Goal: Task Accomplishment & Management: Manage account settings

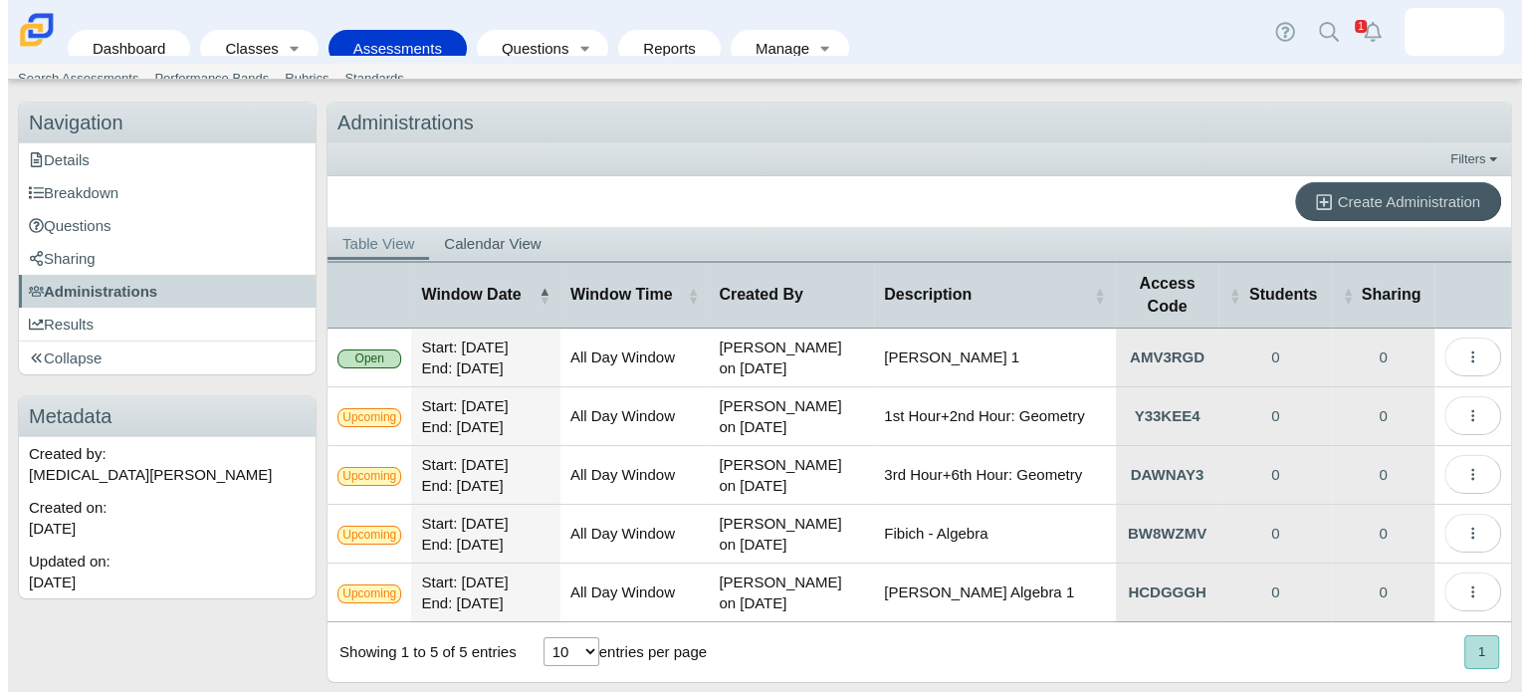
scroll to position [80, 0]
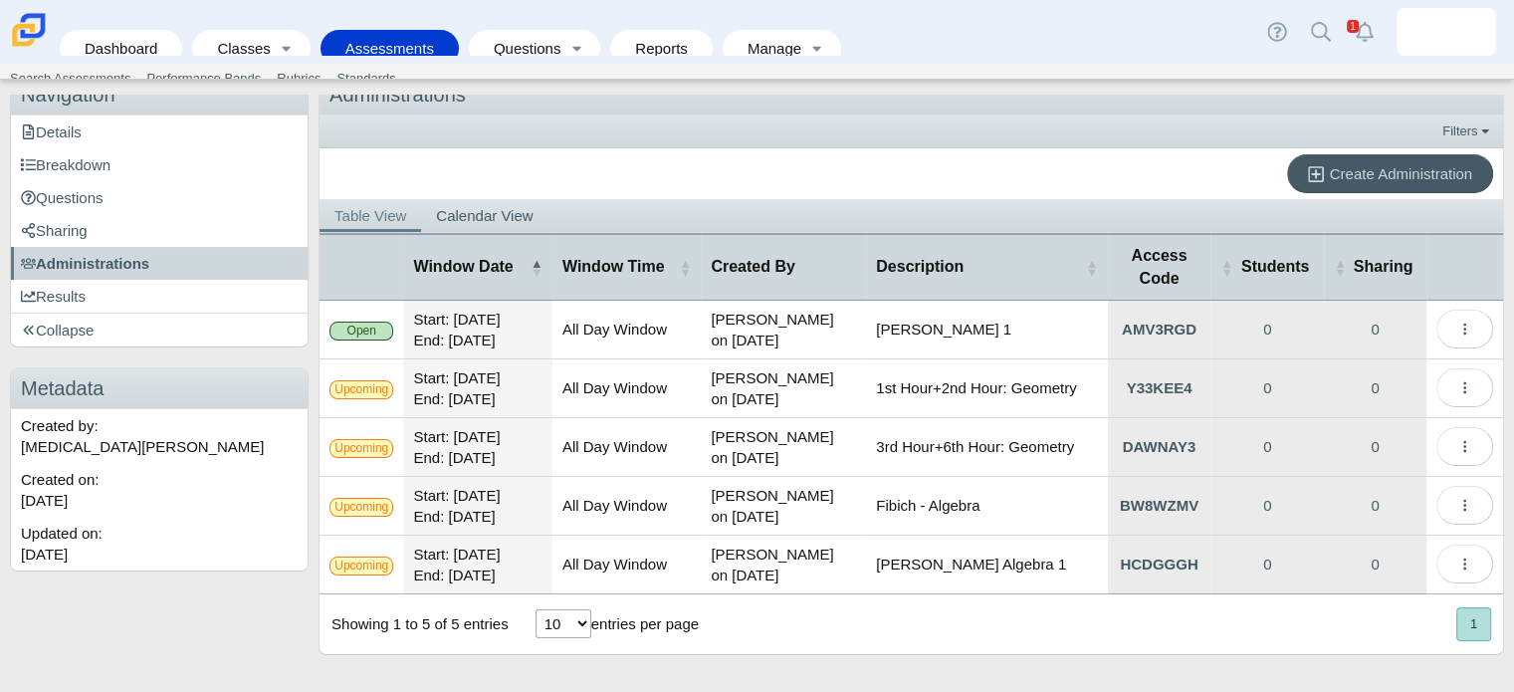
click at [935, 317] on td "Charles Algebra 1" at bounding box center [986, 330] width 241 height 59
click at [971, 323] on td "Charles Algebra 1" at bounding box center [986, 330] width 241 height 59
click at [982, 326] on td "Charles Algebra 1" at bounding box center [986, 330] width 241 height 59
click at [1458, 325] on button "More options" at bounding box center [1464, 329] width 57 height 39
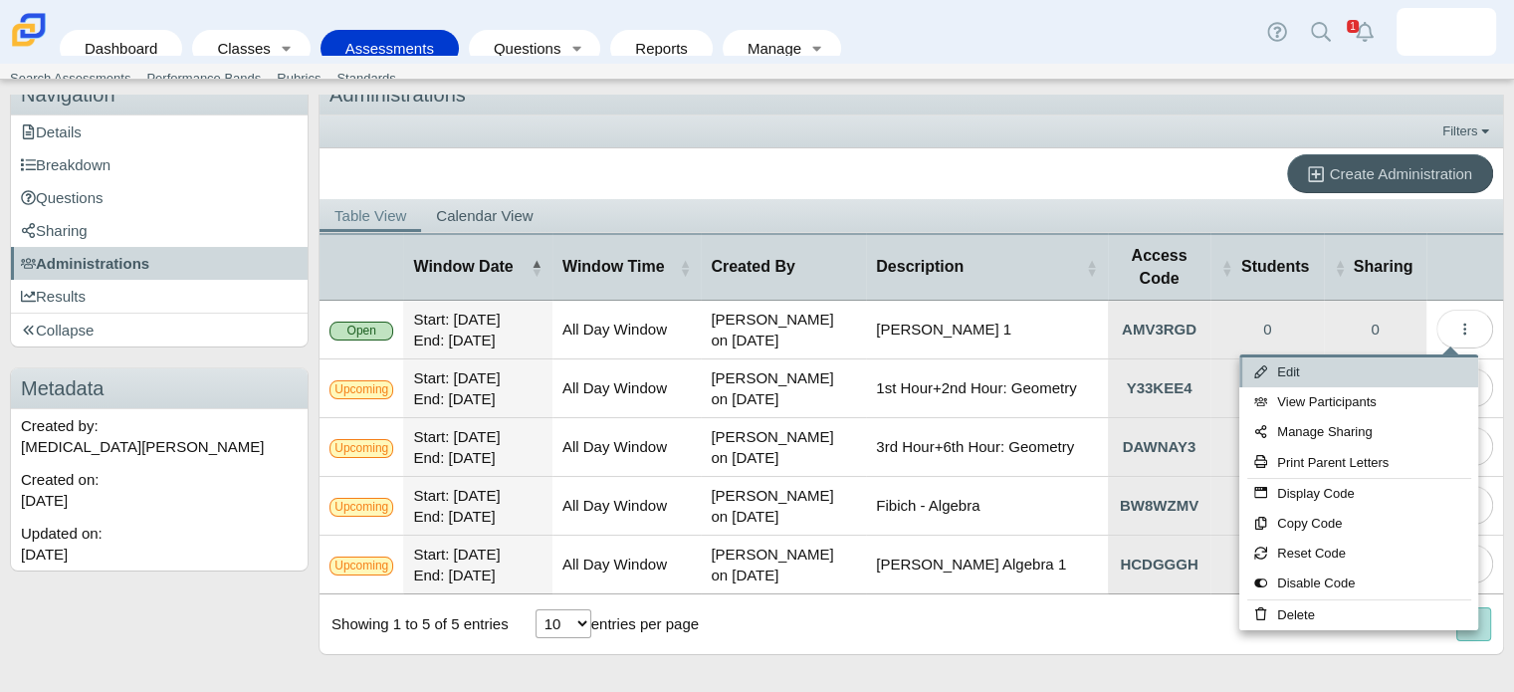
click at [1329, 369] on link "Edit" at bounding box center [1358, 372] width 239 height 30
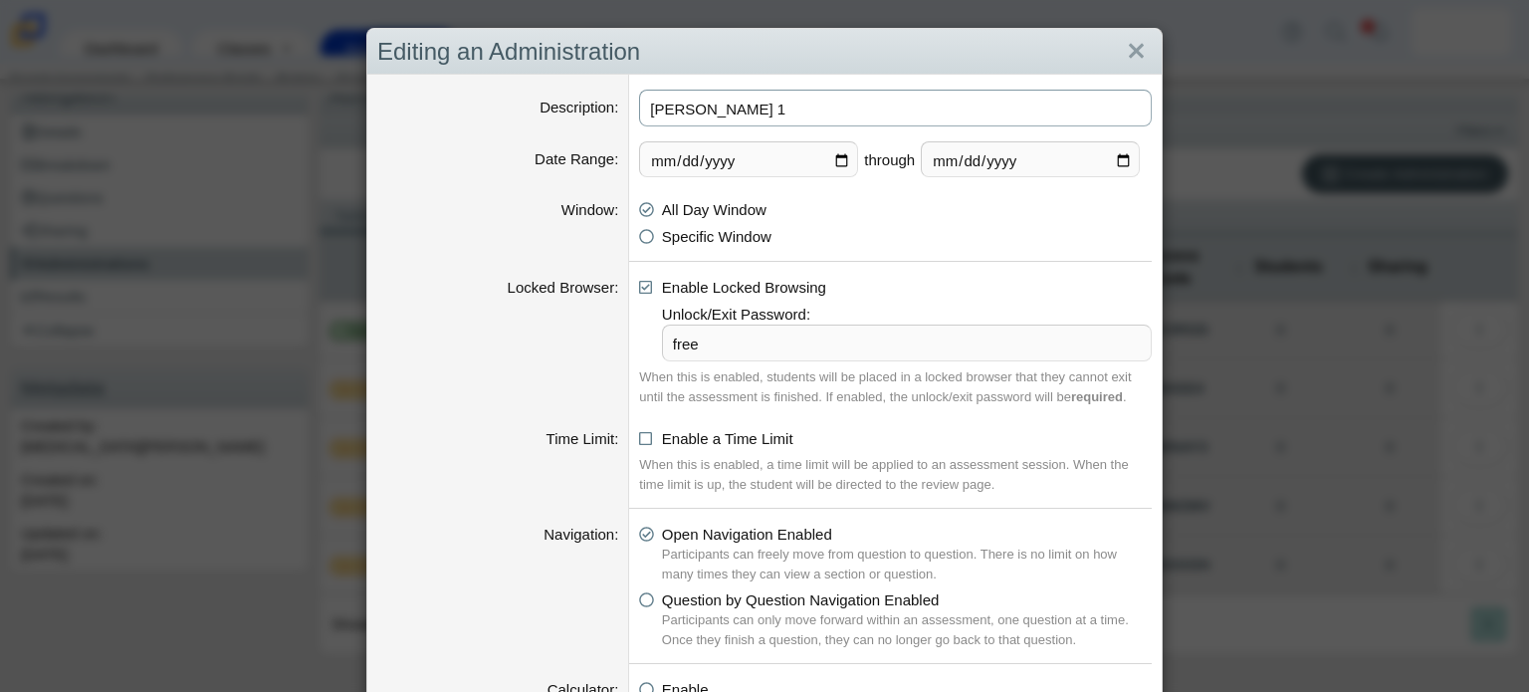
click at [876, 114] on input "Charles Algebra 1" at bounding box center [895, 108] width 513 height 37
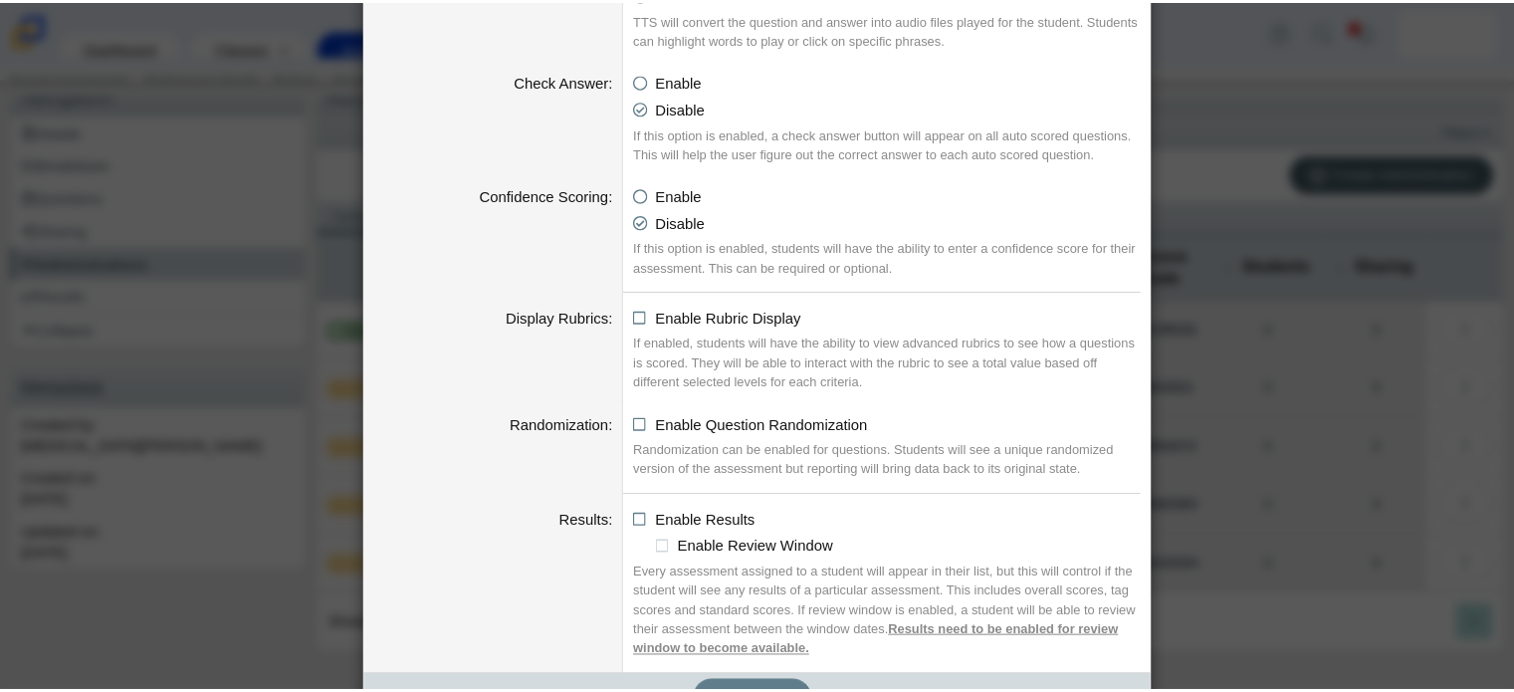
scroll to position [2094, 0]
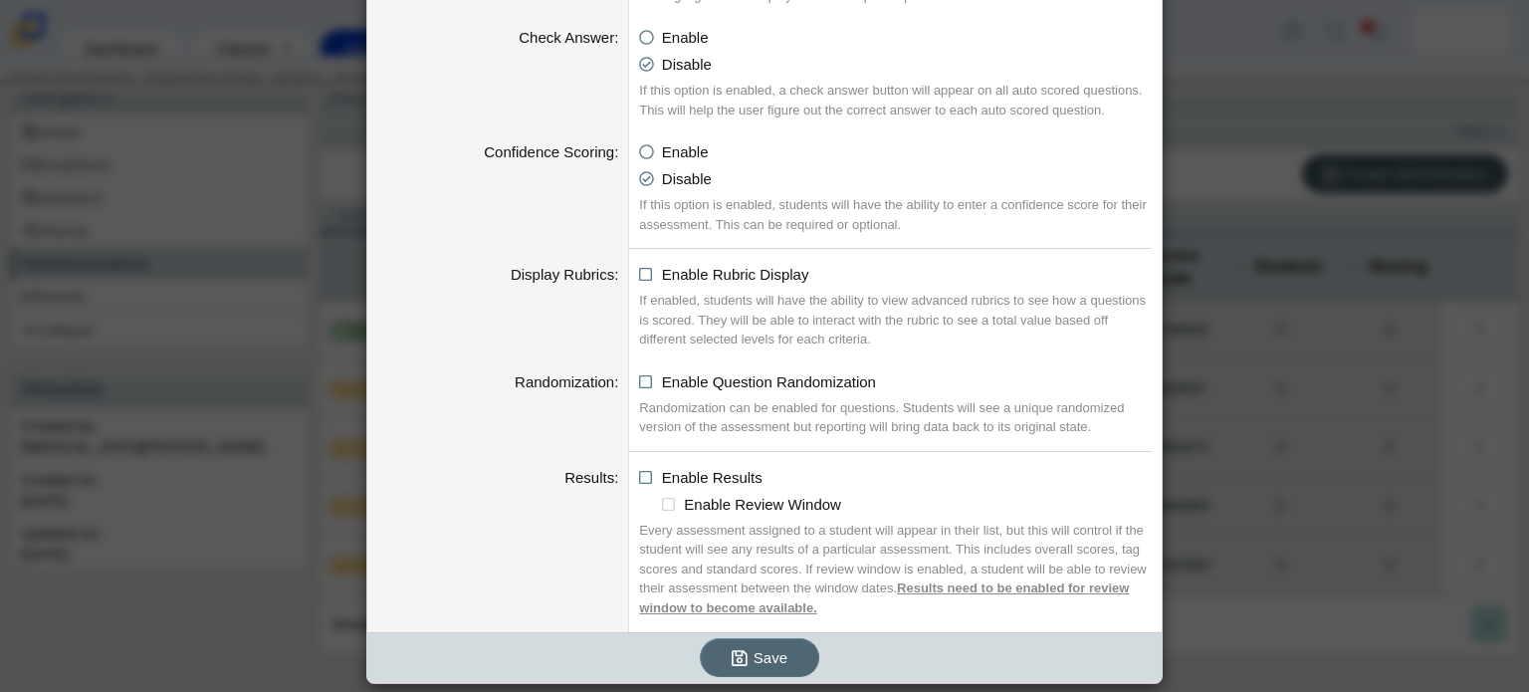
type input "[PERSON_NAME] 1 (Period 1&2)"
click at [742, 659] on icon "submit" at bounding box center [743, 657] width 22 height 21
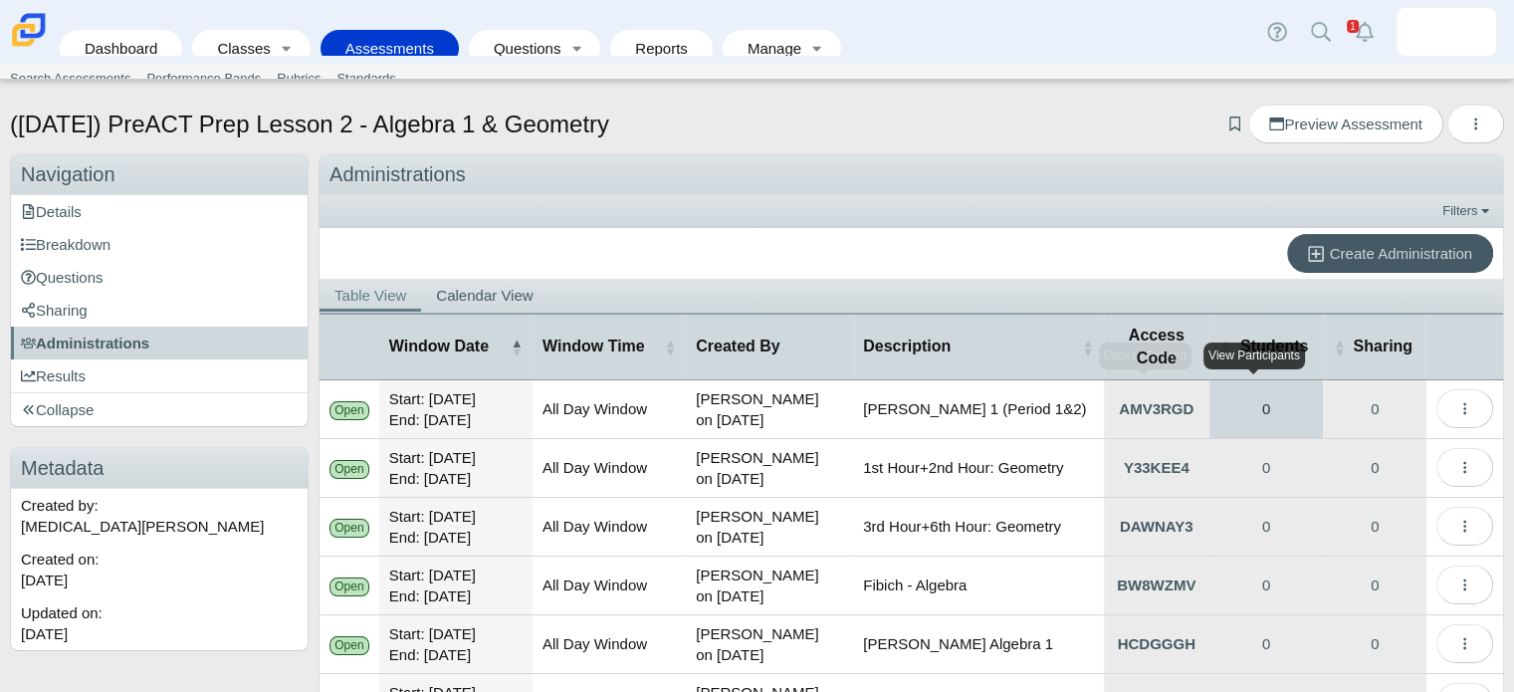
click at [1263, 408] on link "0" at bounding box center [1266, 409] width 114 height 58
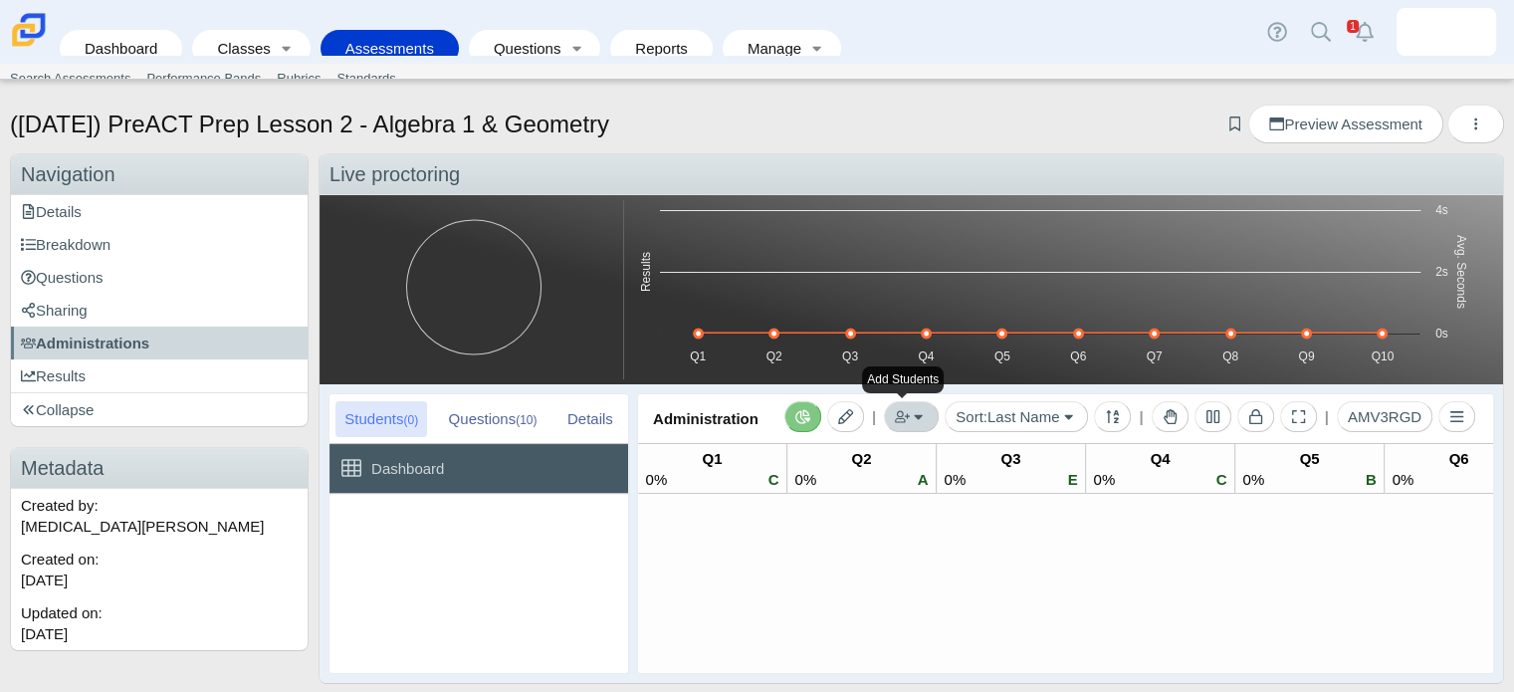
click at [916, 425] on button "button" at bounding box center [911, 416] width 55 height 31
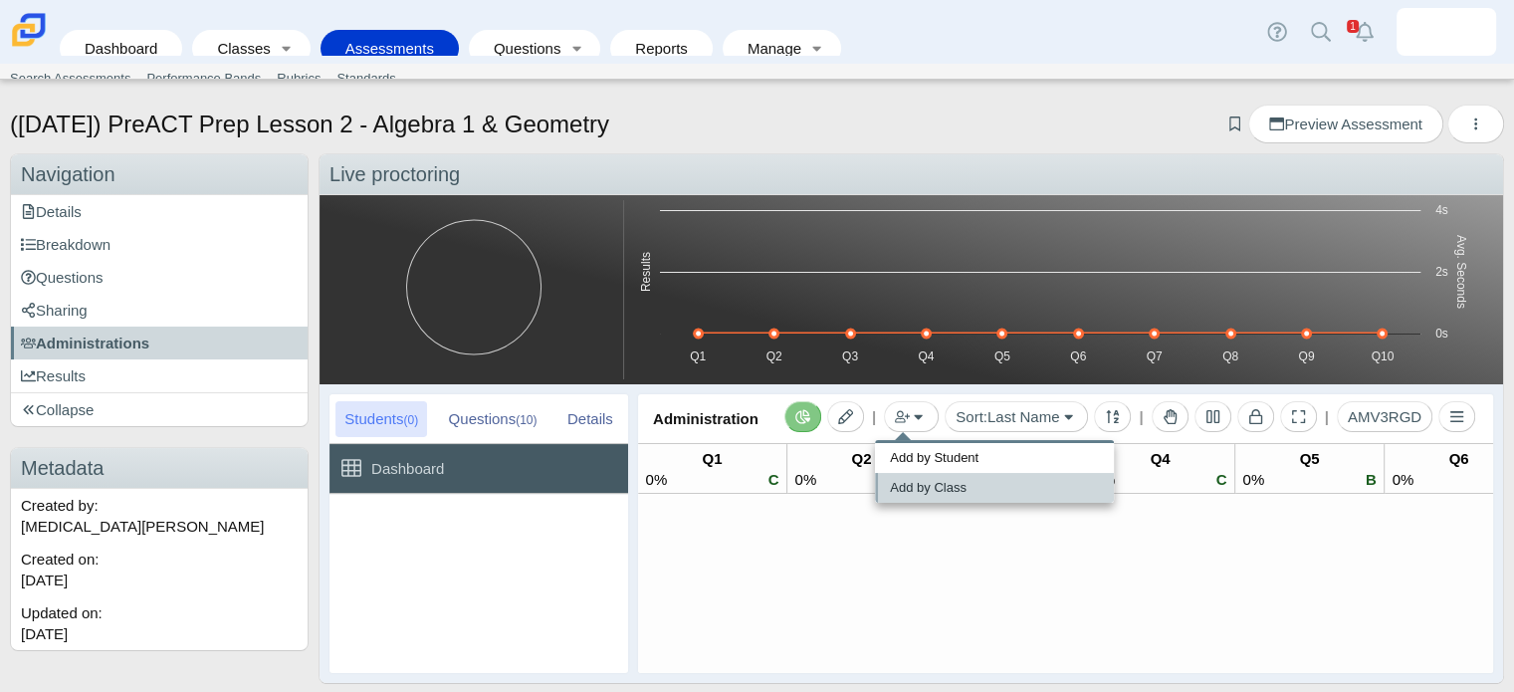
click at [929, 480] on link "Add by Class" at bounding box center [994, 488] width 239 height 30
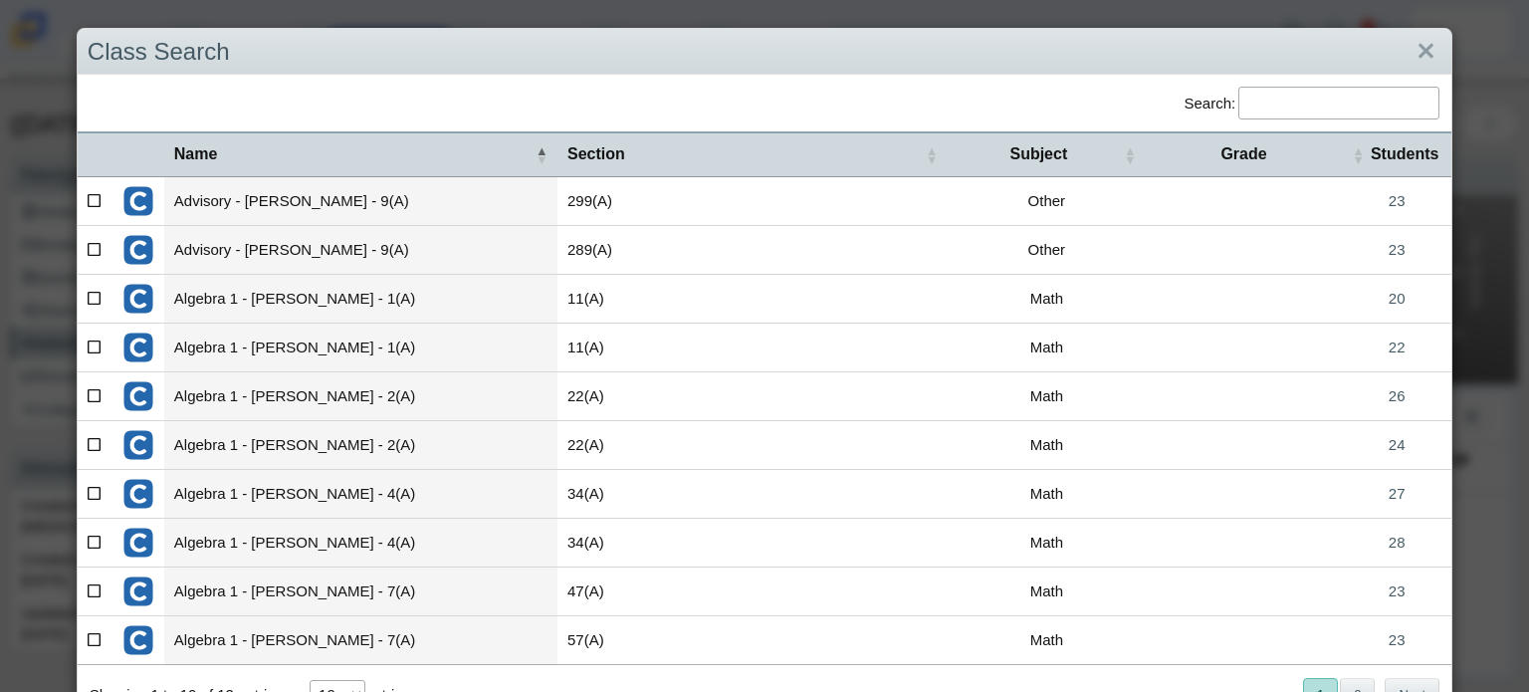
click at [98, 356] on td at bounding box center [95, 347] width 35 height 49
checkbox input"] "true"
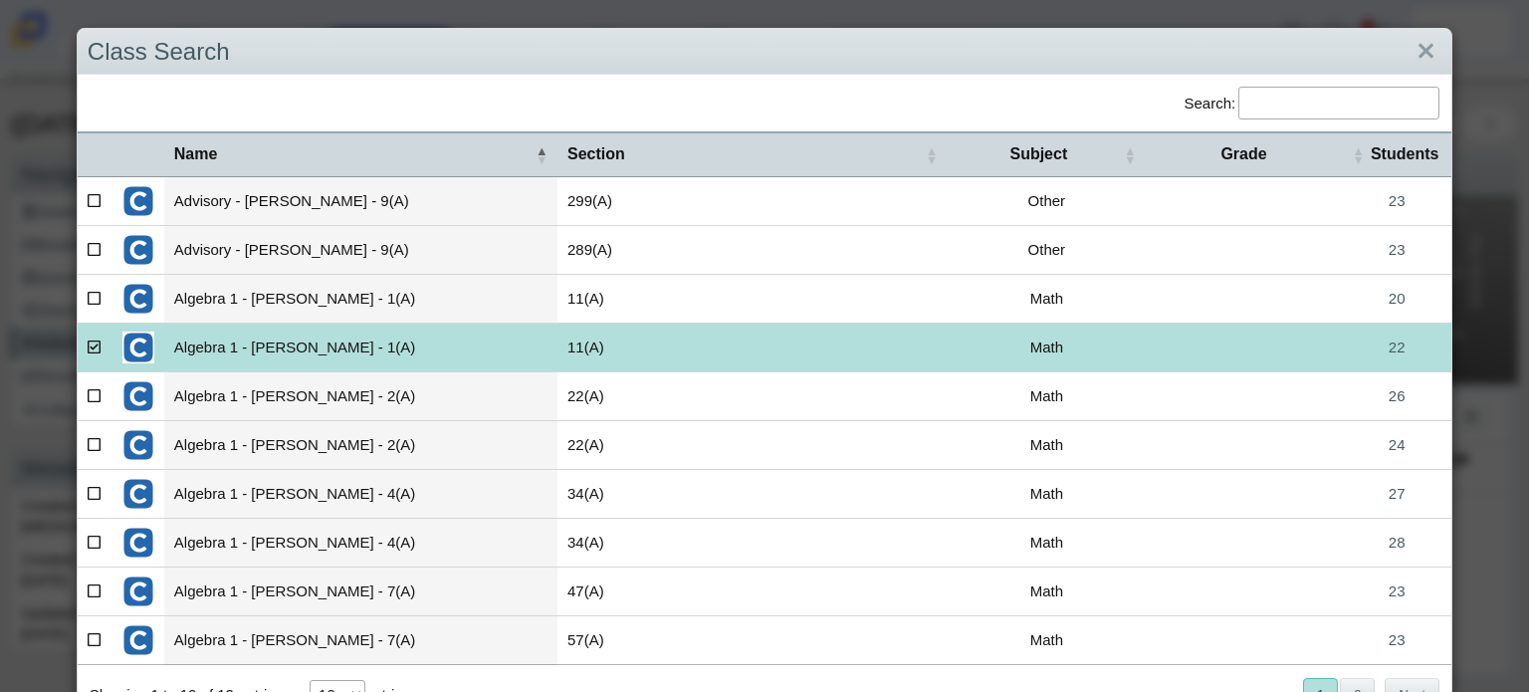
click at [95, 398] on icon at bounding box center [95, 395] width 15 height 14
checkbox input"] "true"
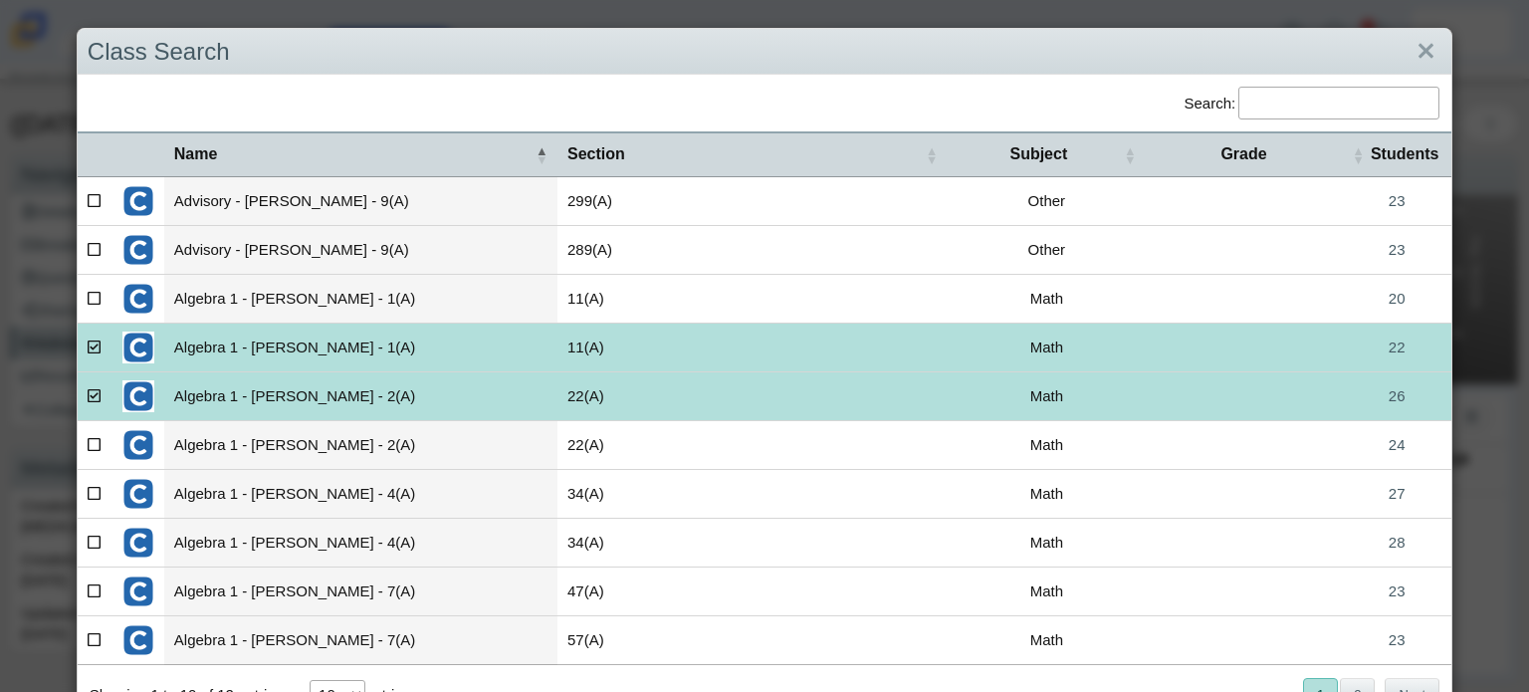
click at [90, 545] on icon at bounding box center [95, 541] width 15 height 14
checkbox input"] "true"
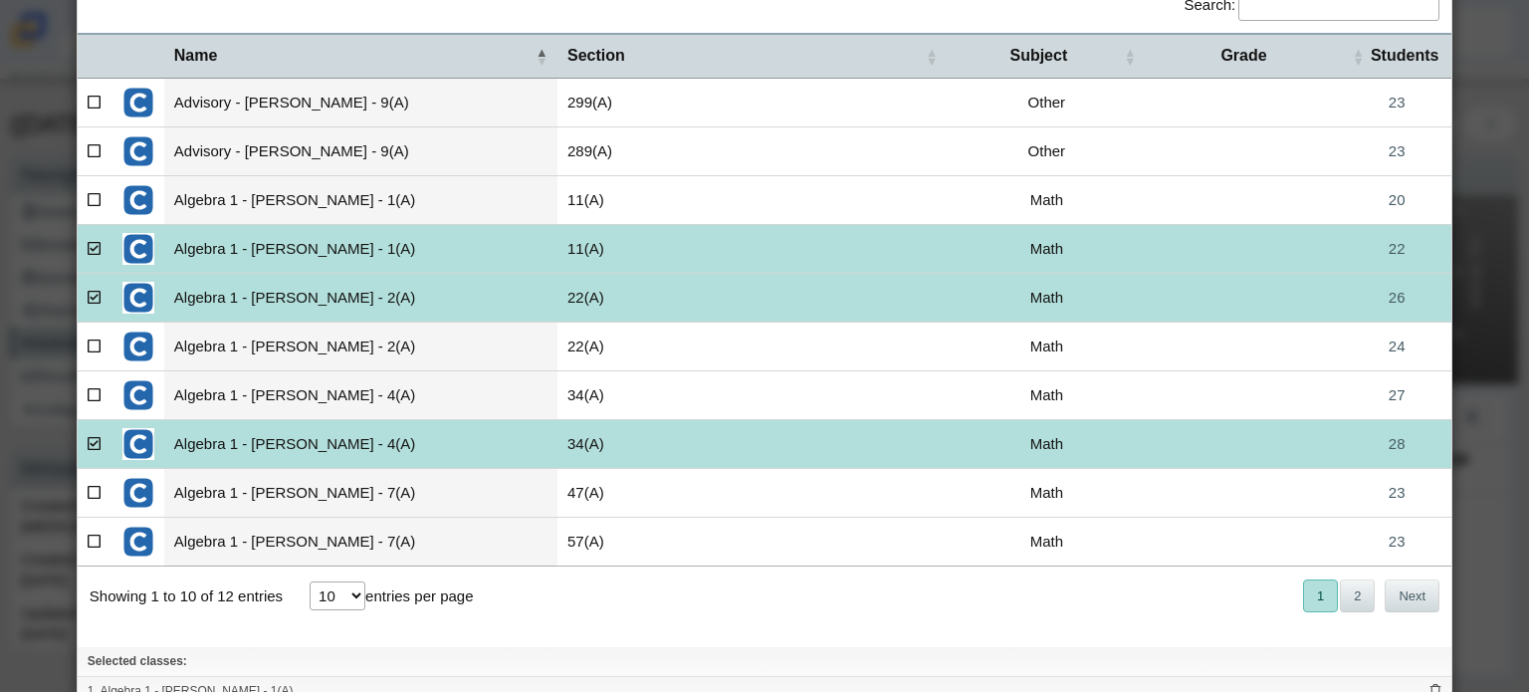
scroll to position [100, 0]
click at [94, 534] on icon at bounding box center [95, 539] width 15 height 14
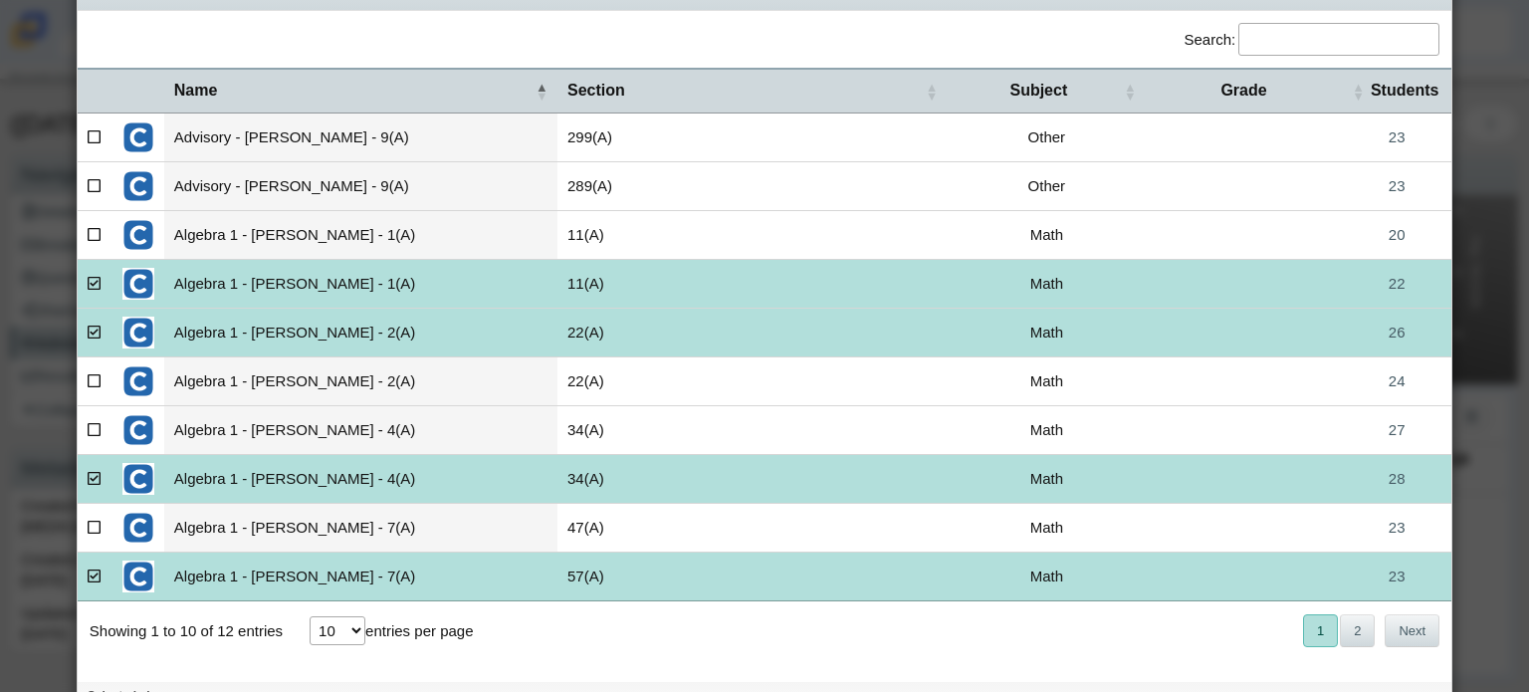
scroll to position [0, 0]
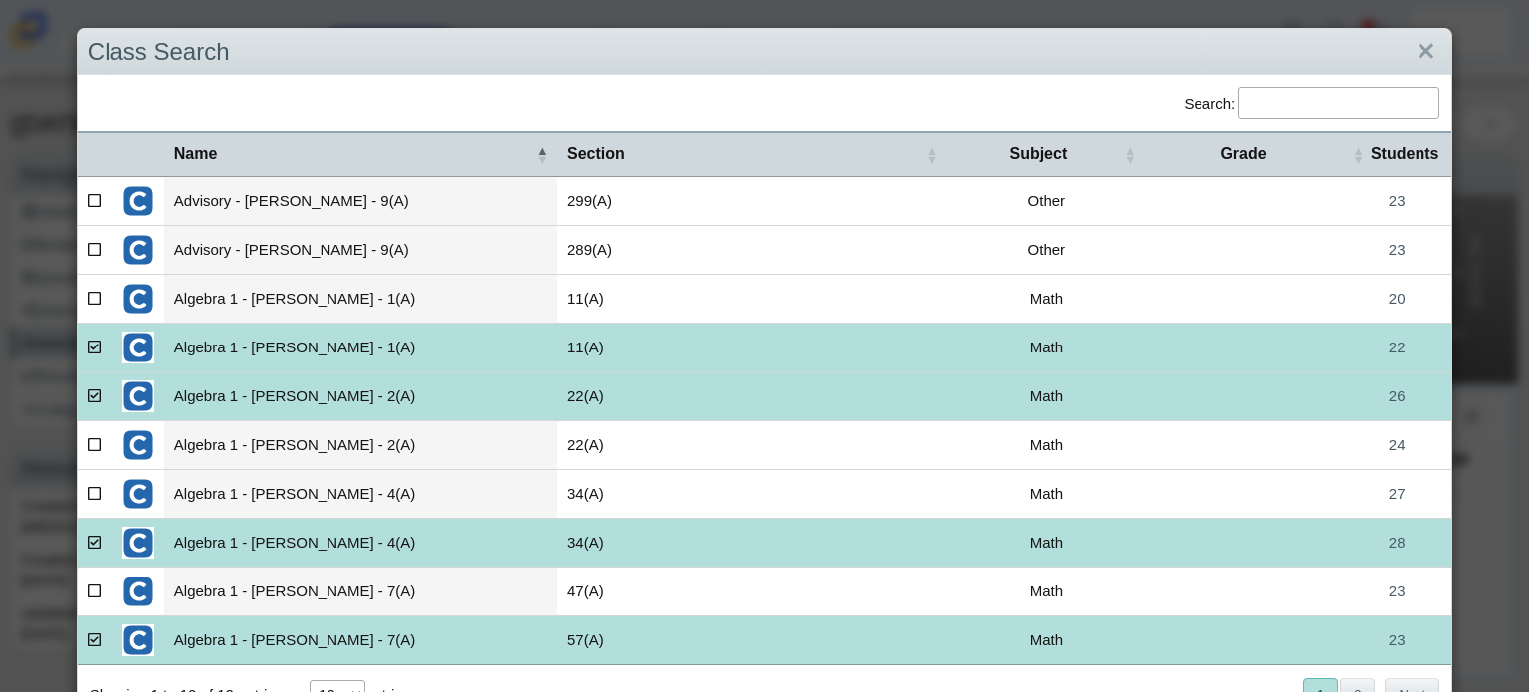
click at [100, 636] on icon at bounding box center [95, 639] width 15 height 14
checkbox input"] "false"
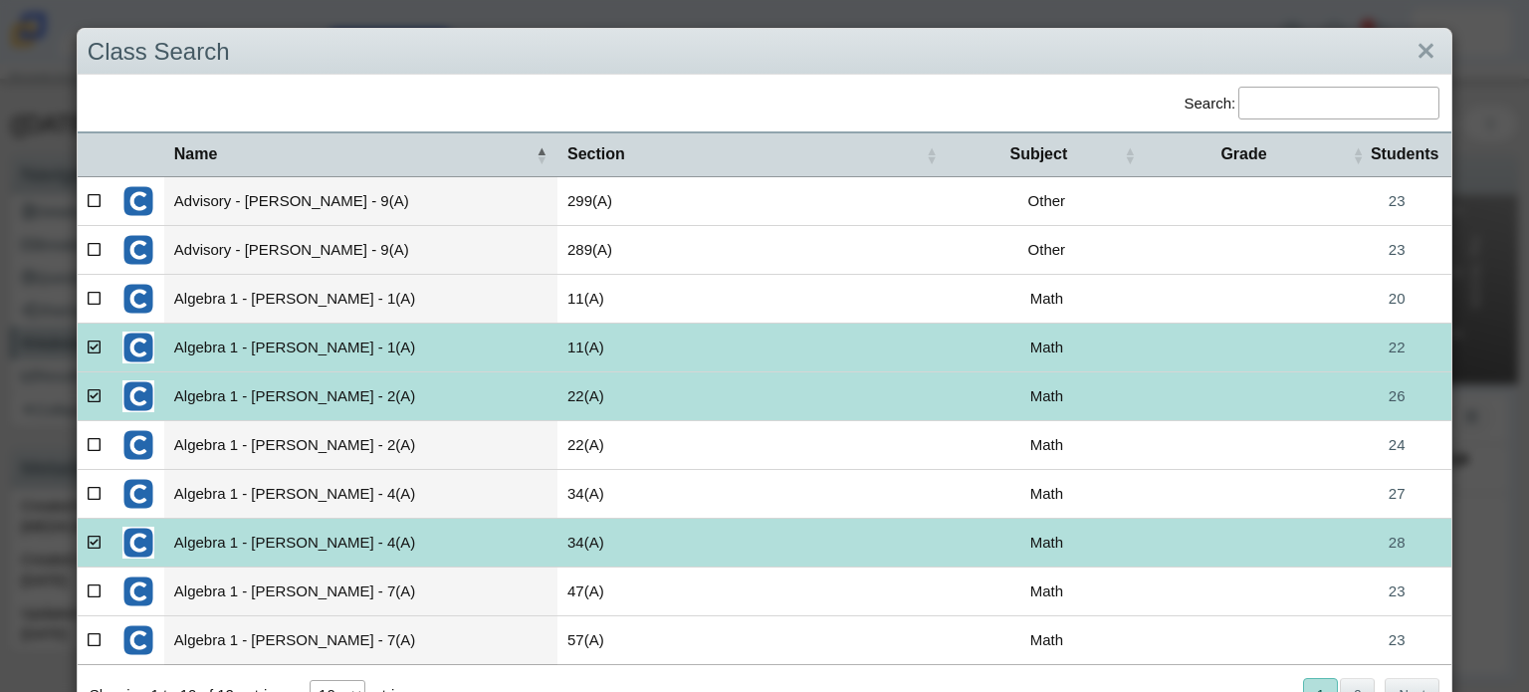
click at [100, 534] on icon at bounding box center [95, 541] width 15 height 14
checkbox input"] "false"
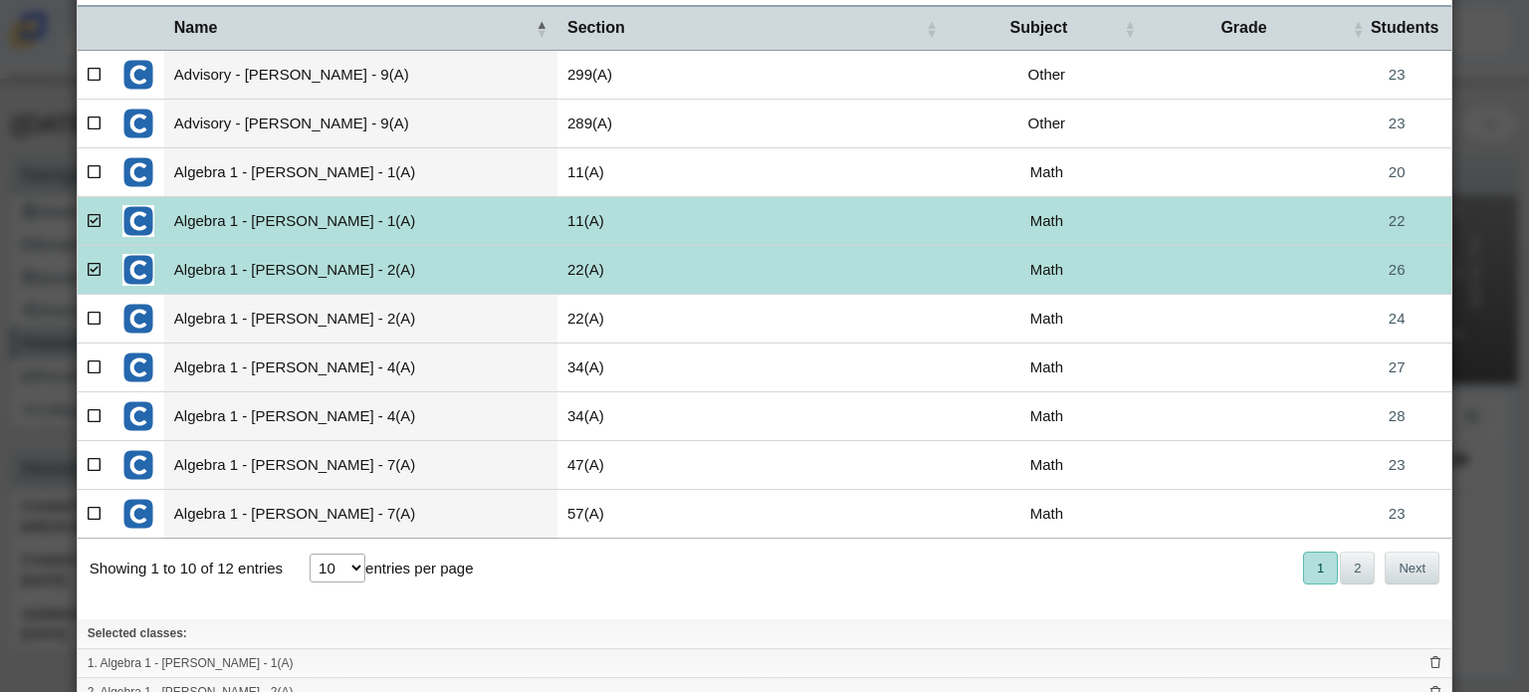
scroll to position [228, 0]
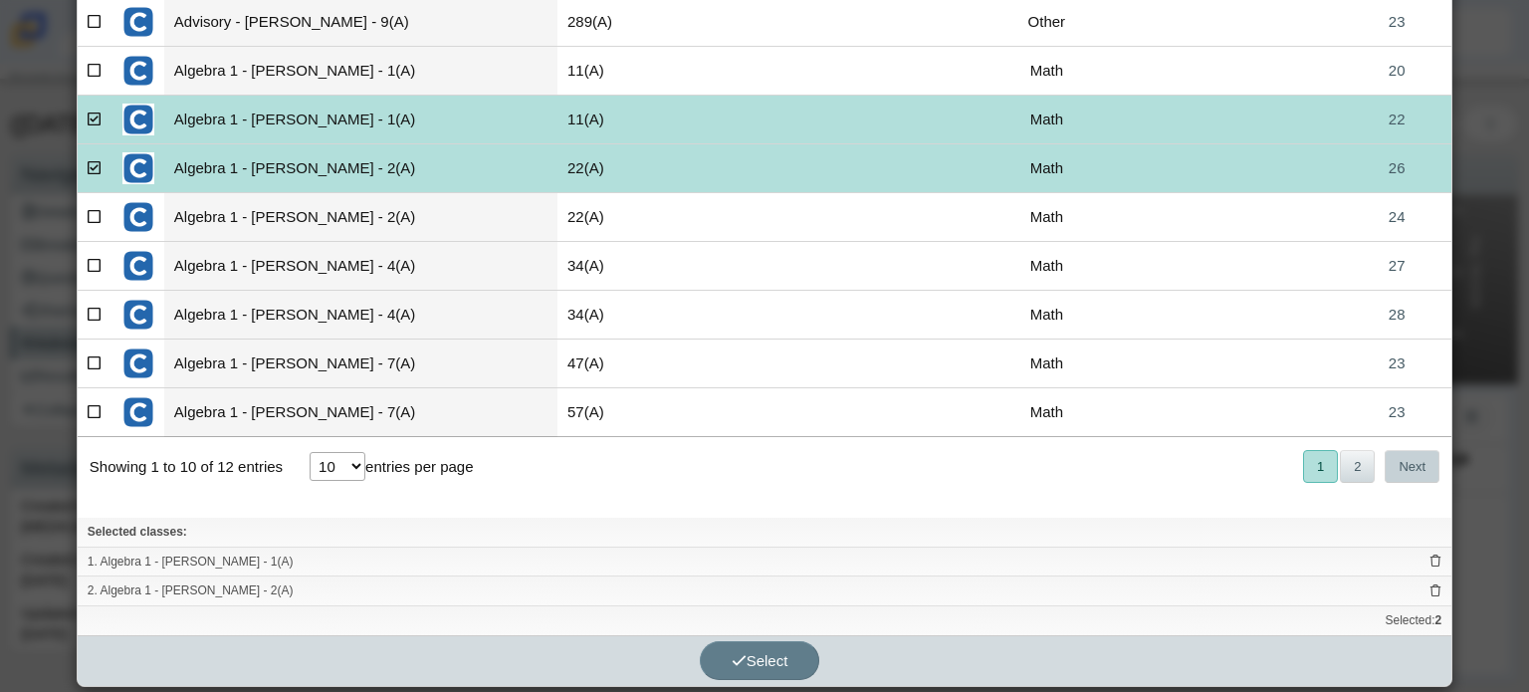
click at [1396, 469] on button "Next" at bounding box center [1411, 466] width 55 height 33
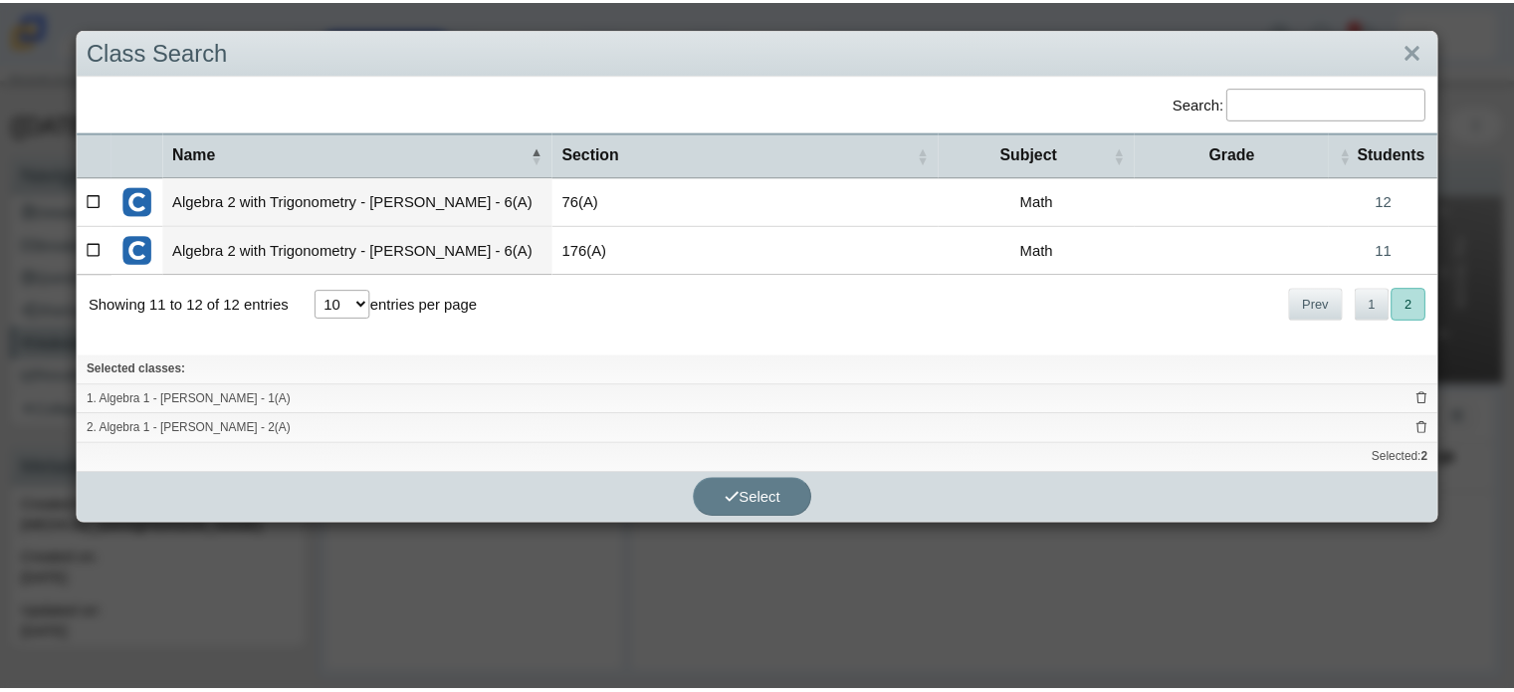
scroll to position [0, 0]
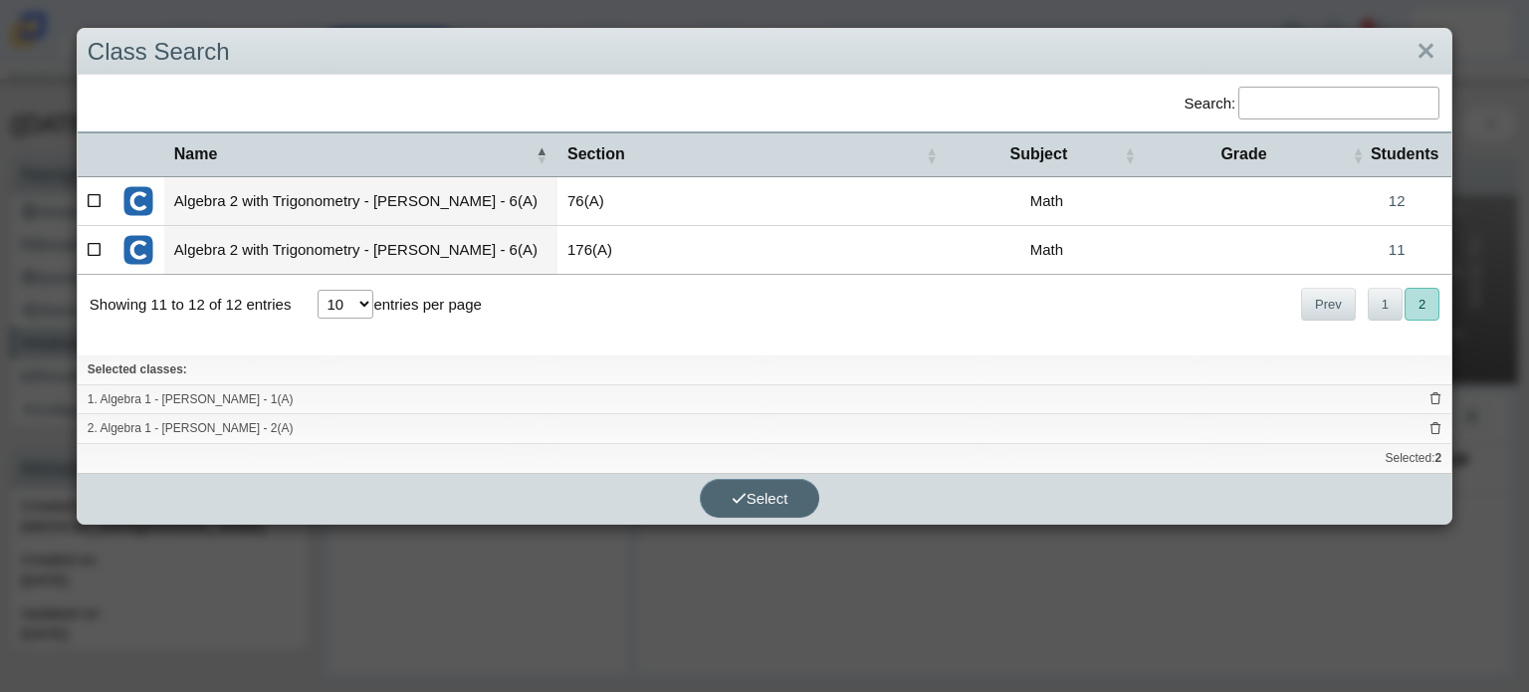
click at [771, 499] on span "Select" at bounding box center [760, 498] width 57 height 17
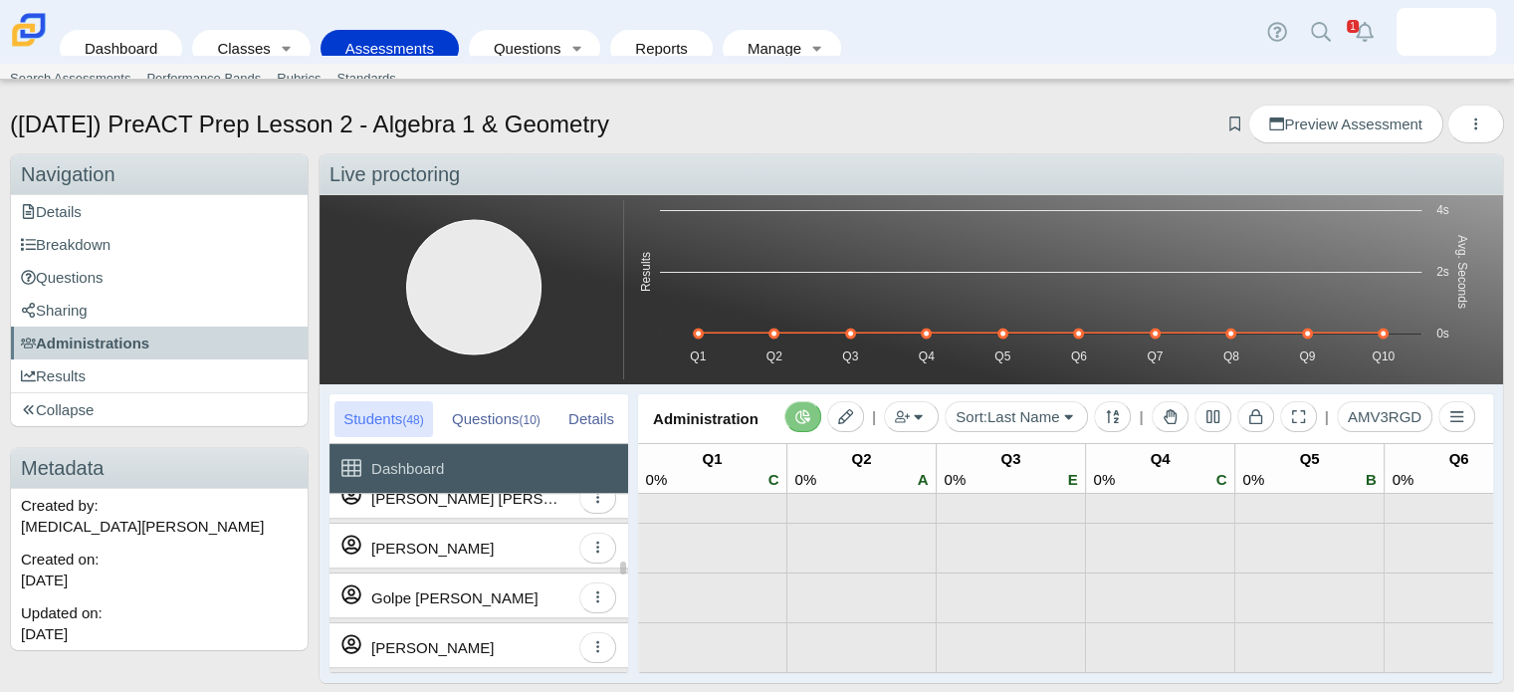
click at [361, 30] on link "Assessments" at bounding box center [389, 48] width 118 height 37
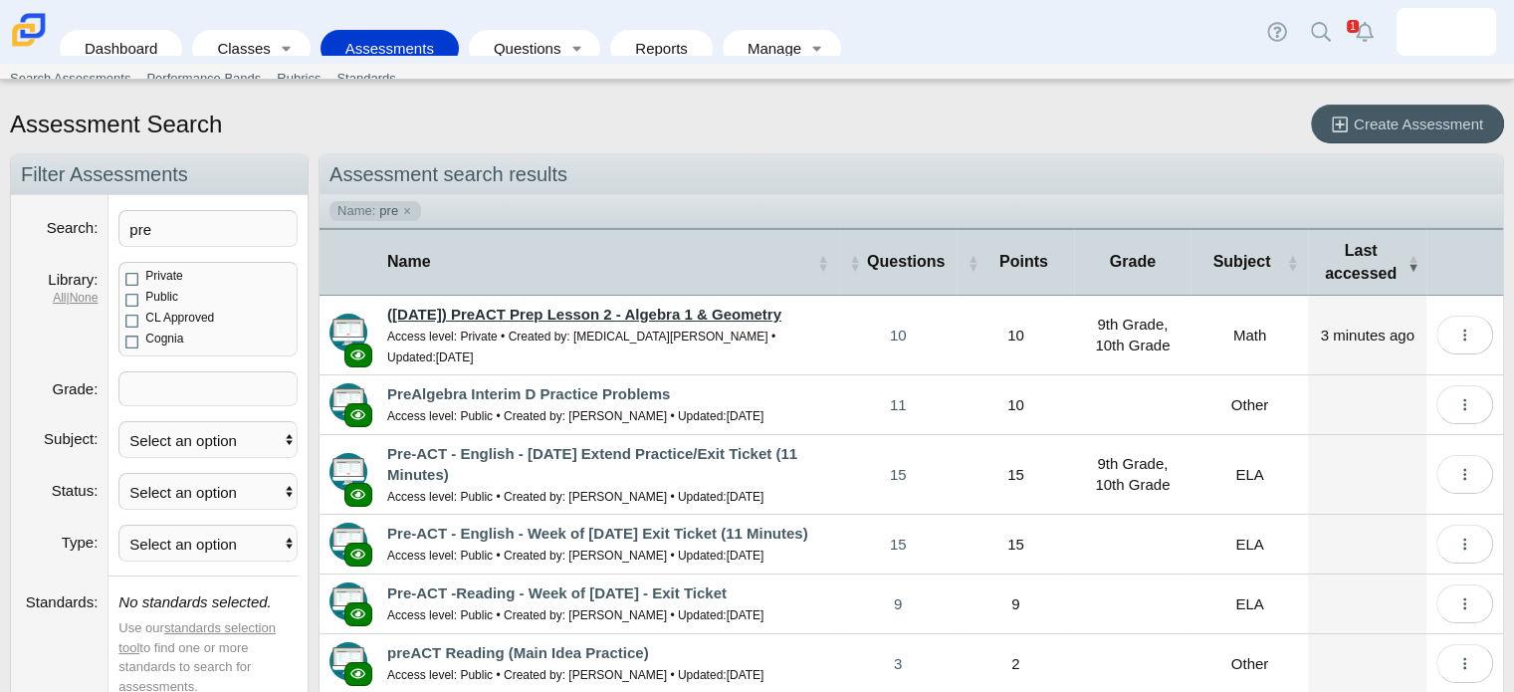
click at [630, 308] on link "([DATE]) PreACT Prep Lesson 2 - Algebra 1 & Geometry" at bounding box center [584, 314] width 394 height 17
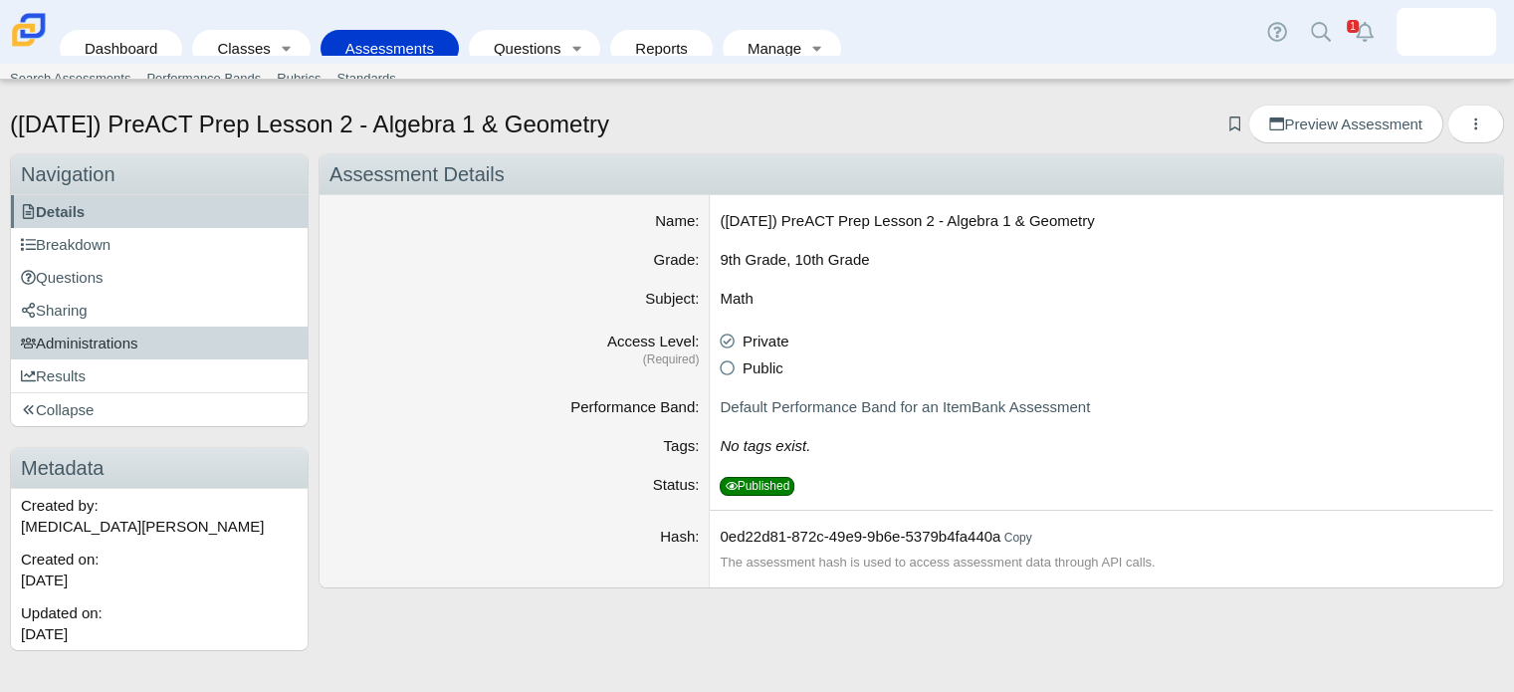
click at [69, 334] on span "Administrations" at bounding box center [79, 342] width 117 height 17
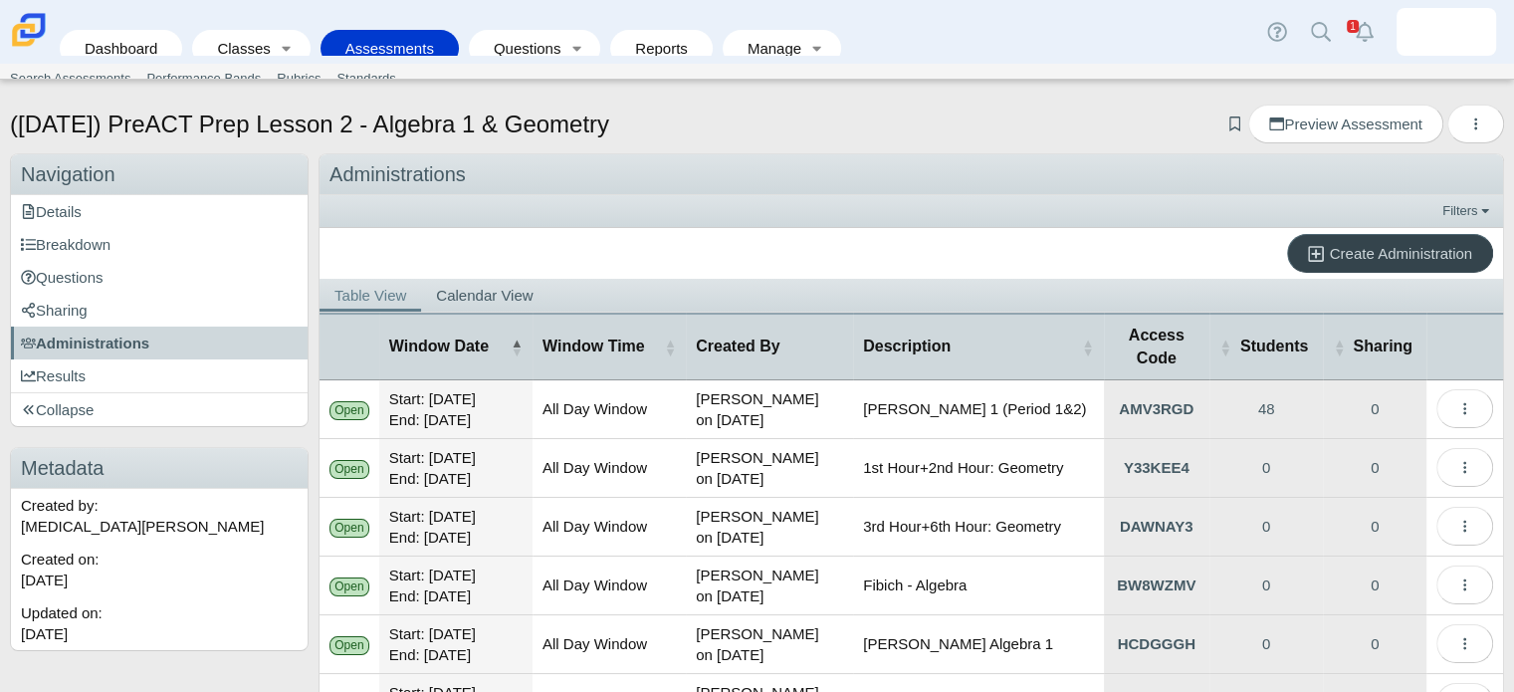
click at [1358, 250] on span "Create Administration" at bounding box center [1401, 253] width 142 height 17
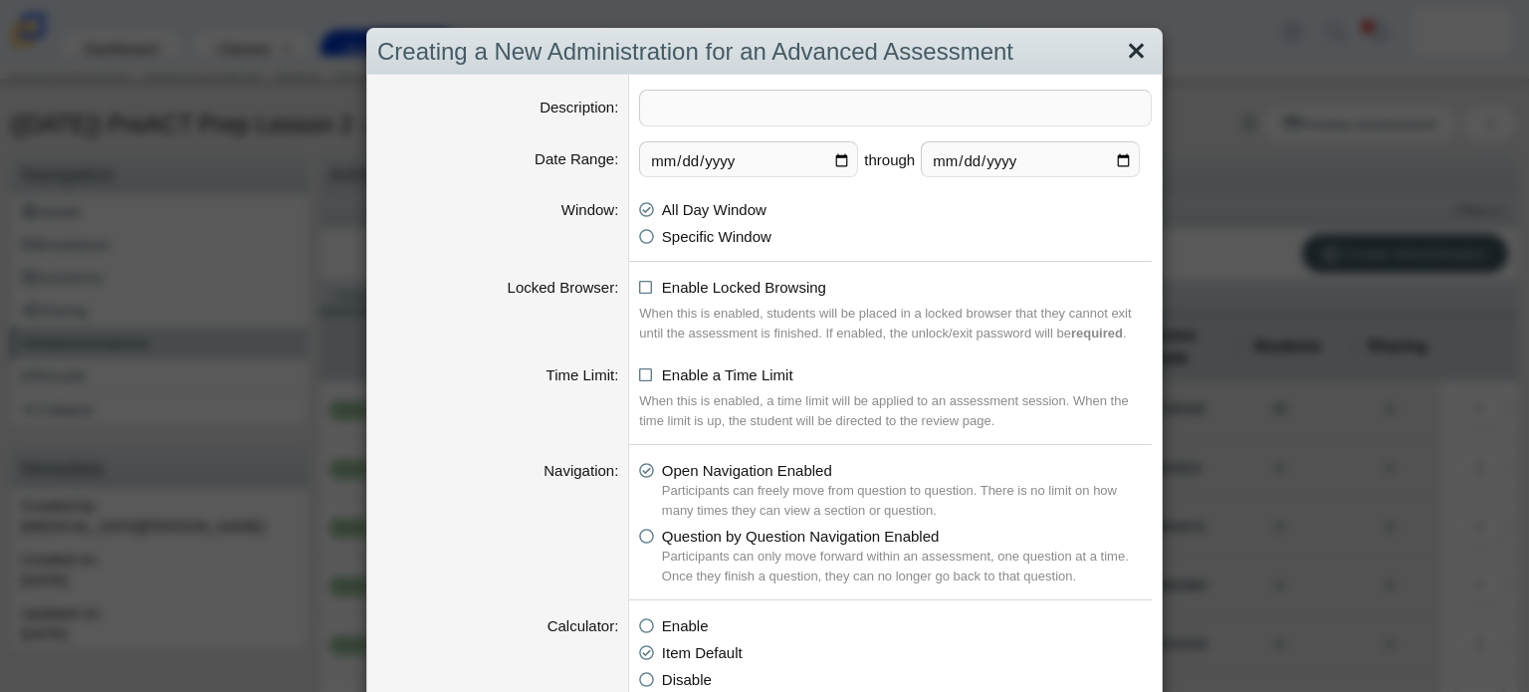
click at [1137, 53] on link "Close" at bounding box center [1136, 52] width 31 height 34
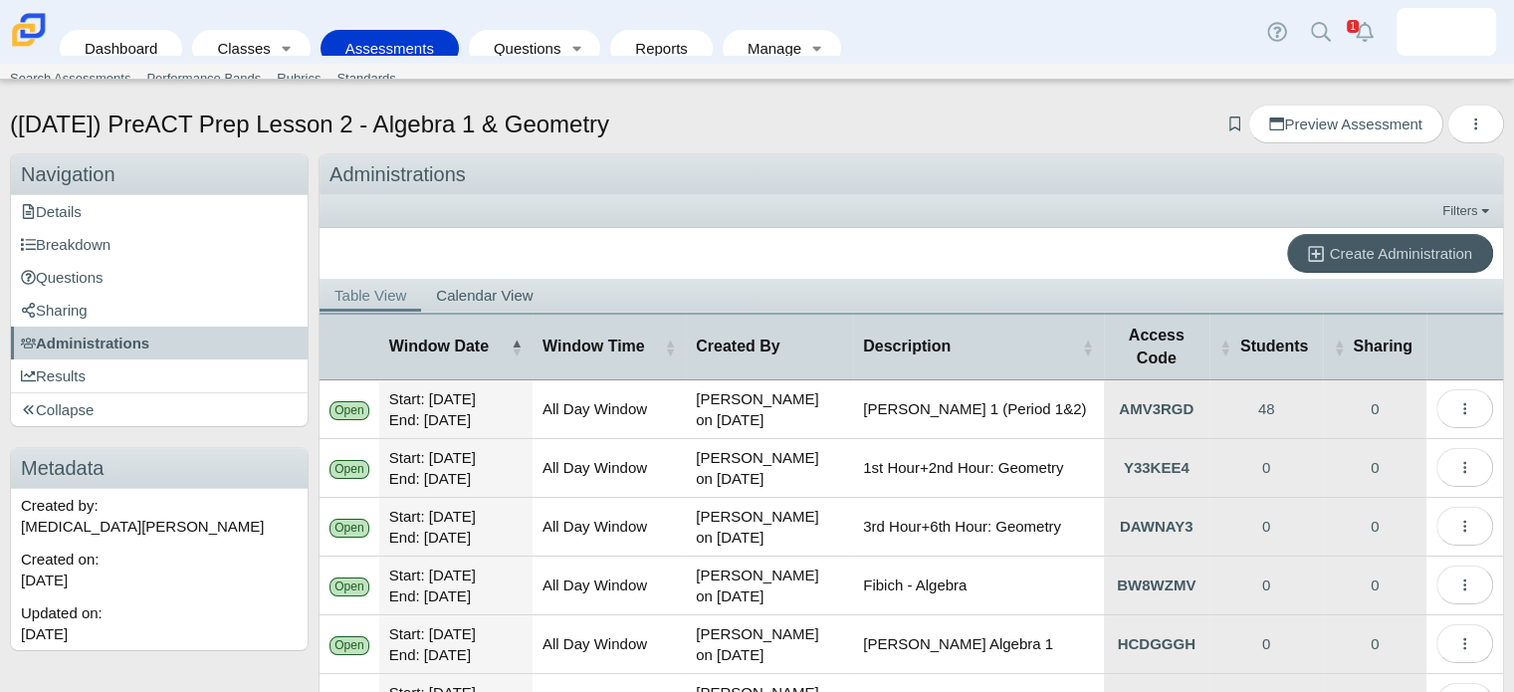
click at [983, 405] on td "[PERSON_NAME] 1 (Period 1&2)" at bounding box center [978, 409] width 251 height 59
copy tr "[PERSON_NAME] 1 (Period 1&2)"
click at [1396, 270] on link "Create Administration" at bounding box center [1390, 253] width 206 height 39
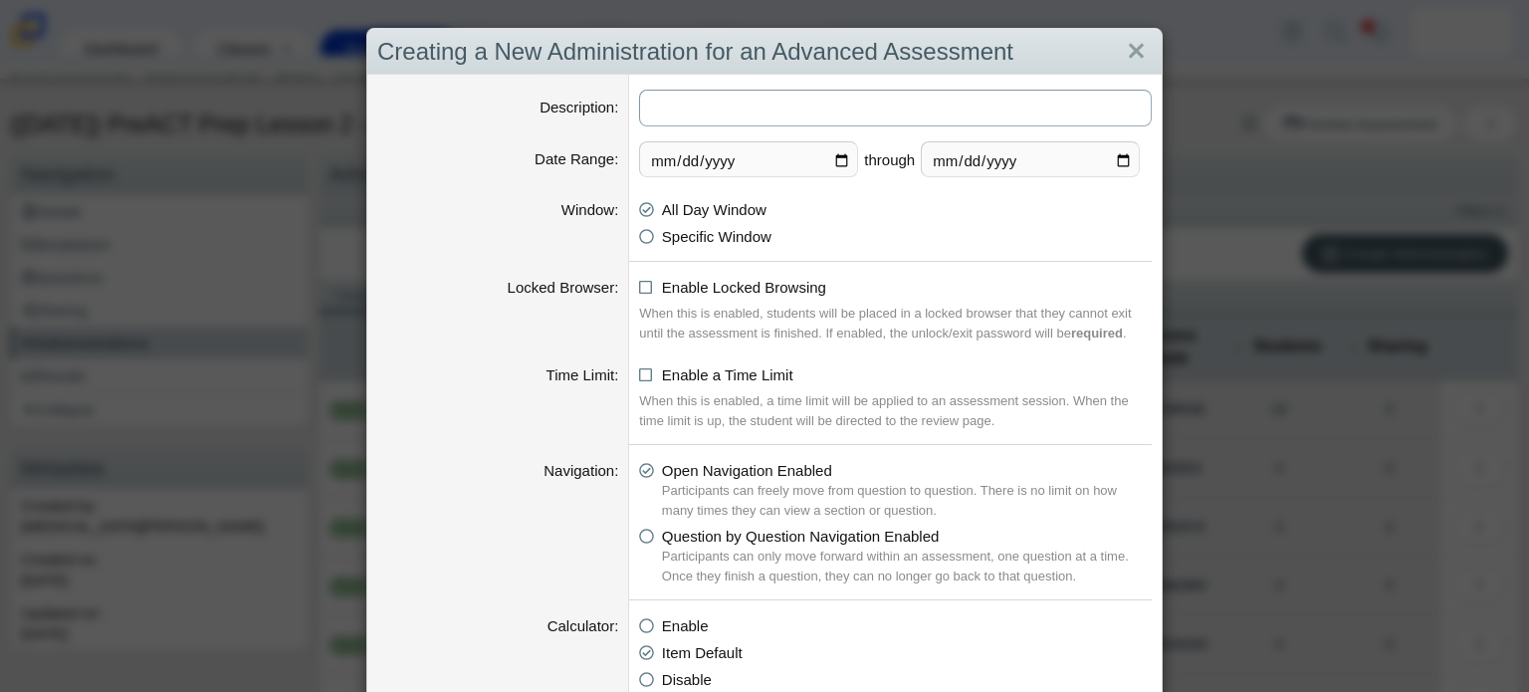
click at [710, 115] on input "Description" at bounding box center [895, 108] width 513 height 37
paste input "[PERSON_NAME] 1 (Period 1&2)"
click at [836, 109] on input "[PERSON_NAME] 1 (Period 1&2)" at bounding box center [895, 108] width 513 height 37
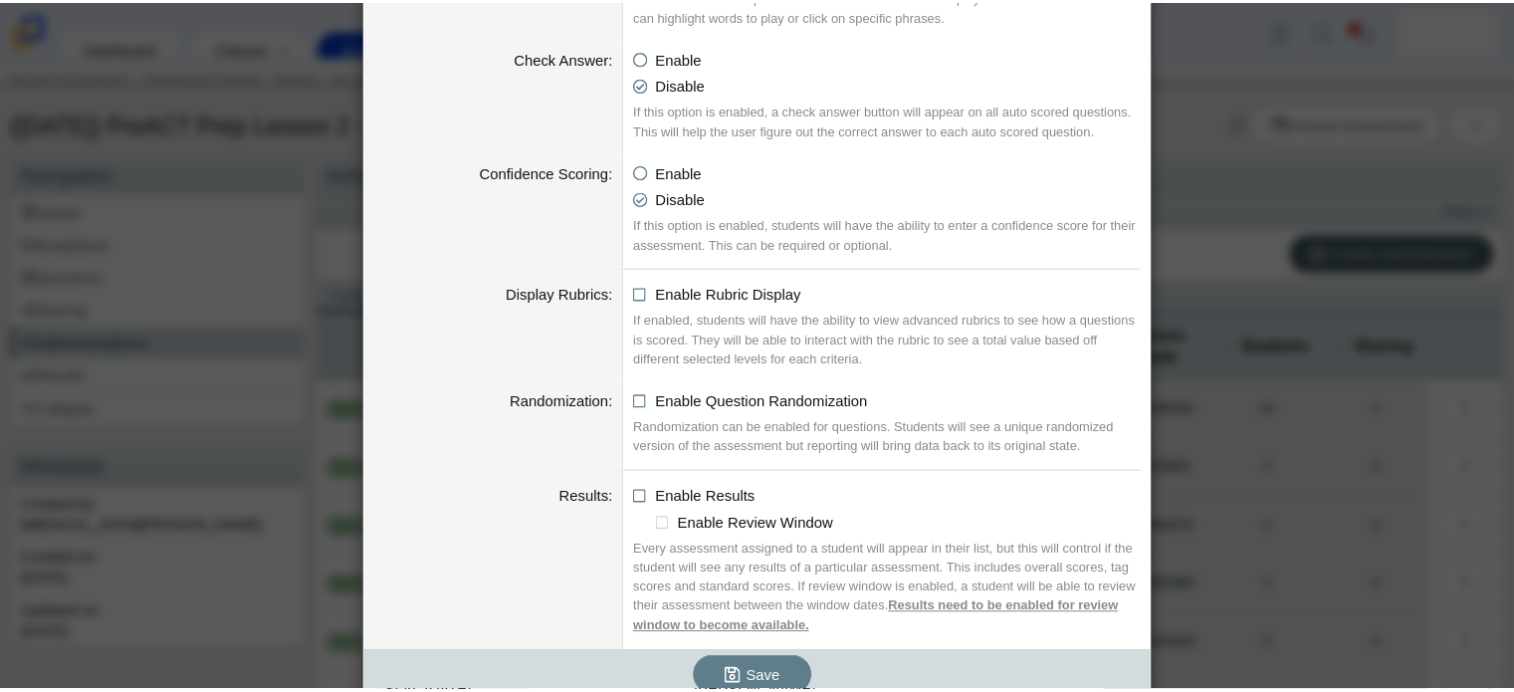
scroll to position [2030, 0]
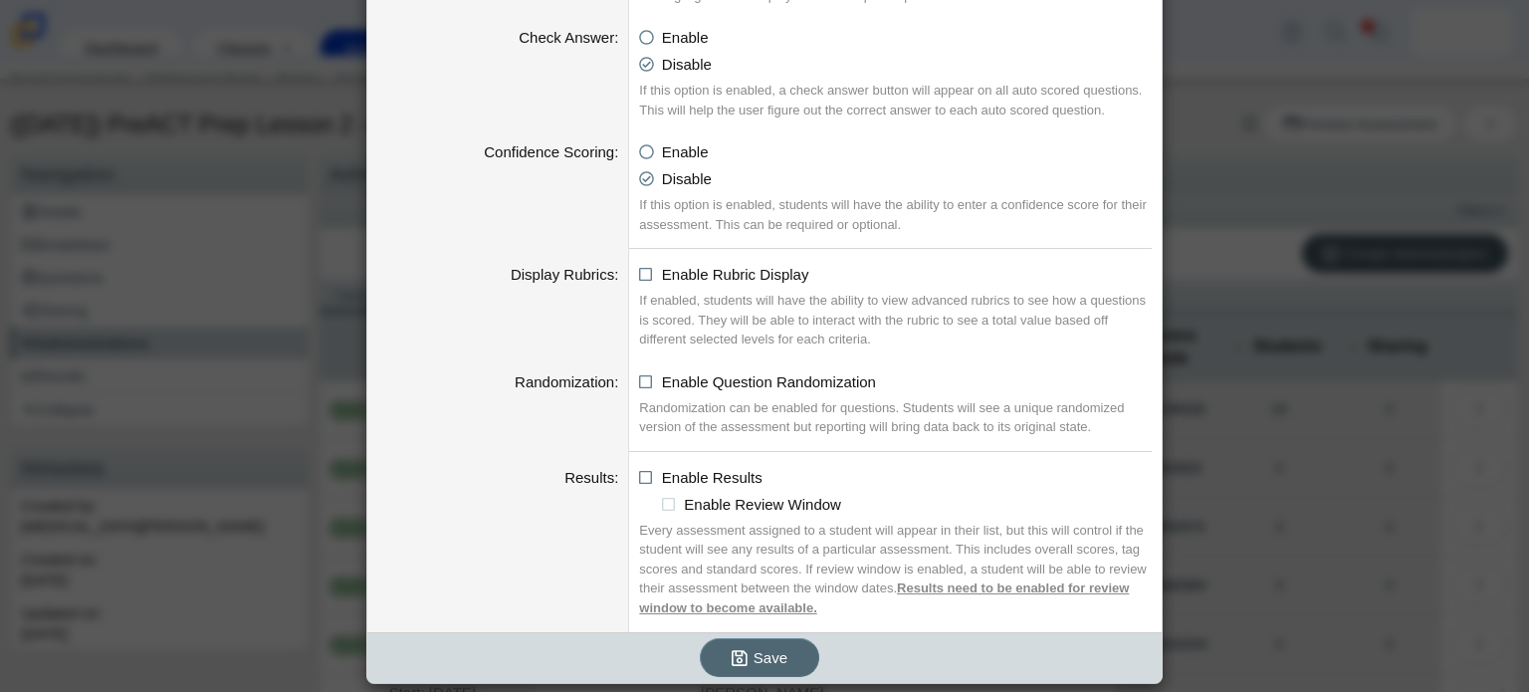
type input "[PERSON_NAME] 1 (Period 4A&6)"
click at [758, 657] on span "Save" at bounding box center [770, 657] width 34 height 17
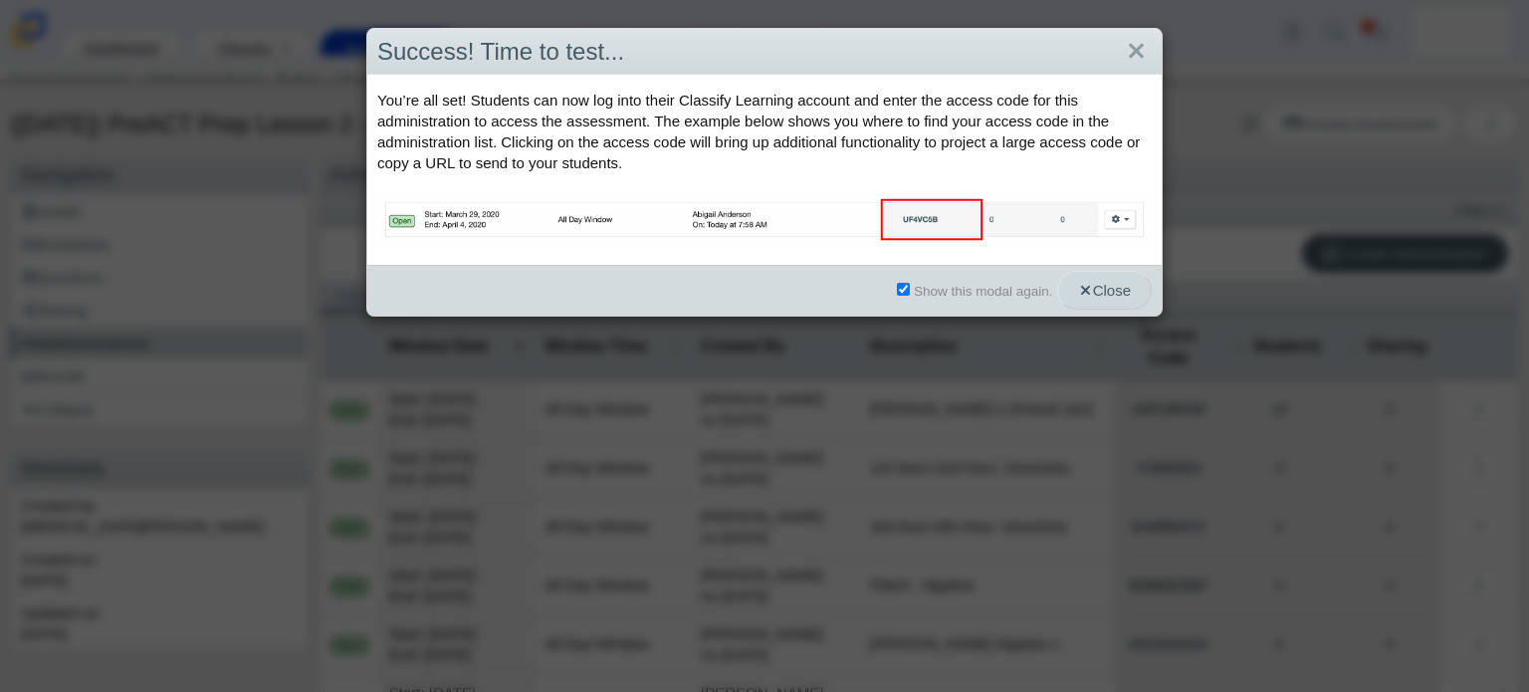
click at [1088, 285] on span "Close" at bounding box center [1104, 290] width 53 height 17
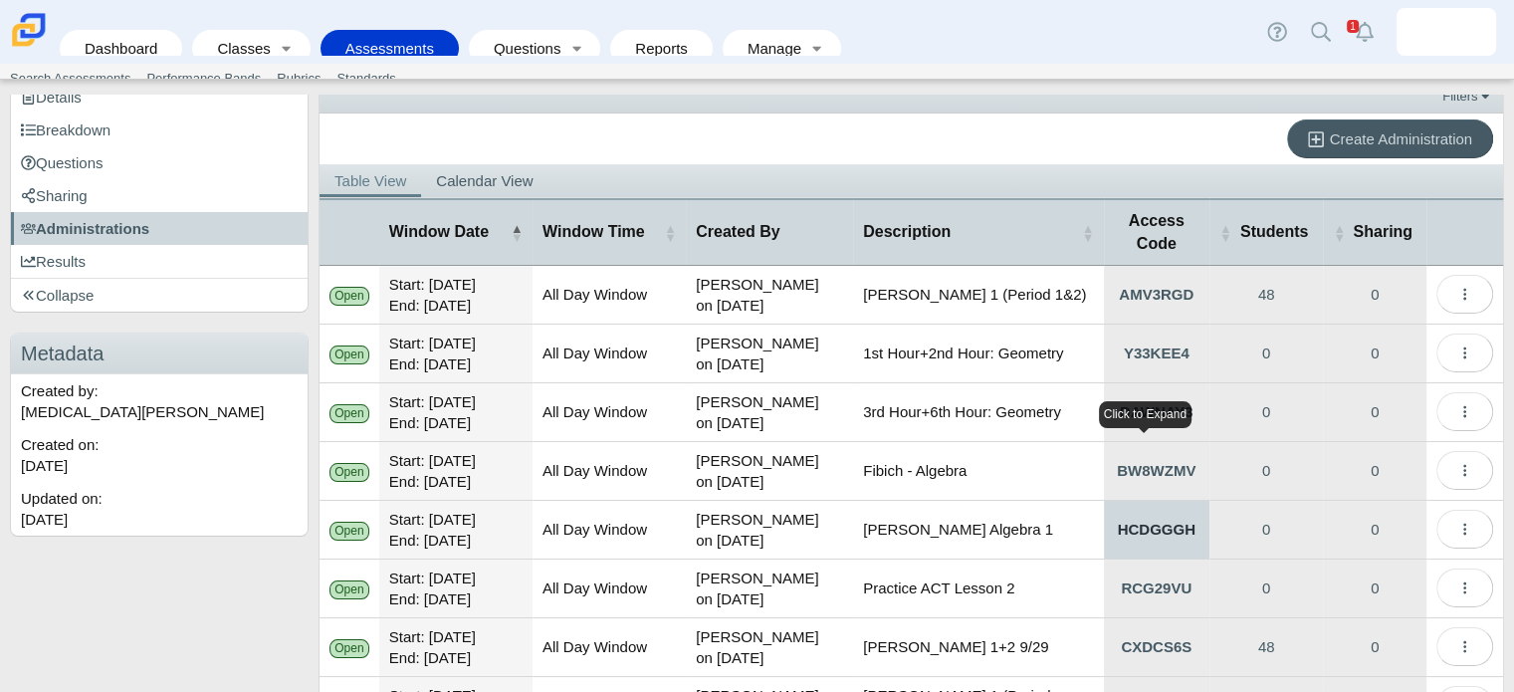
scroll to position [199, 0]
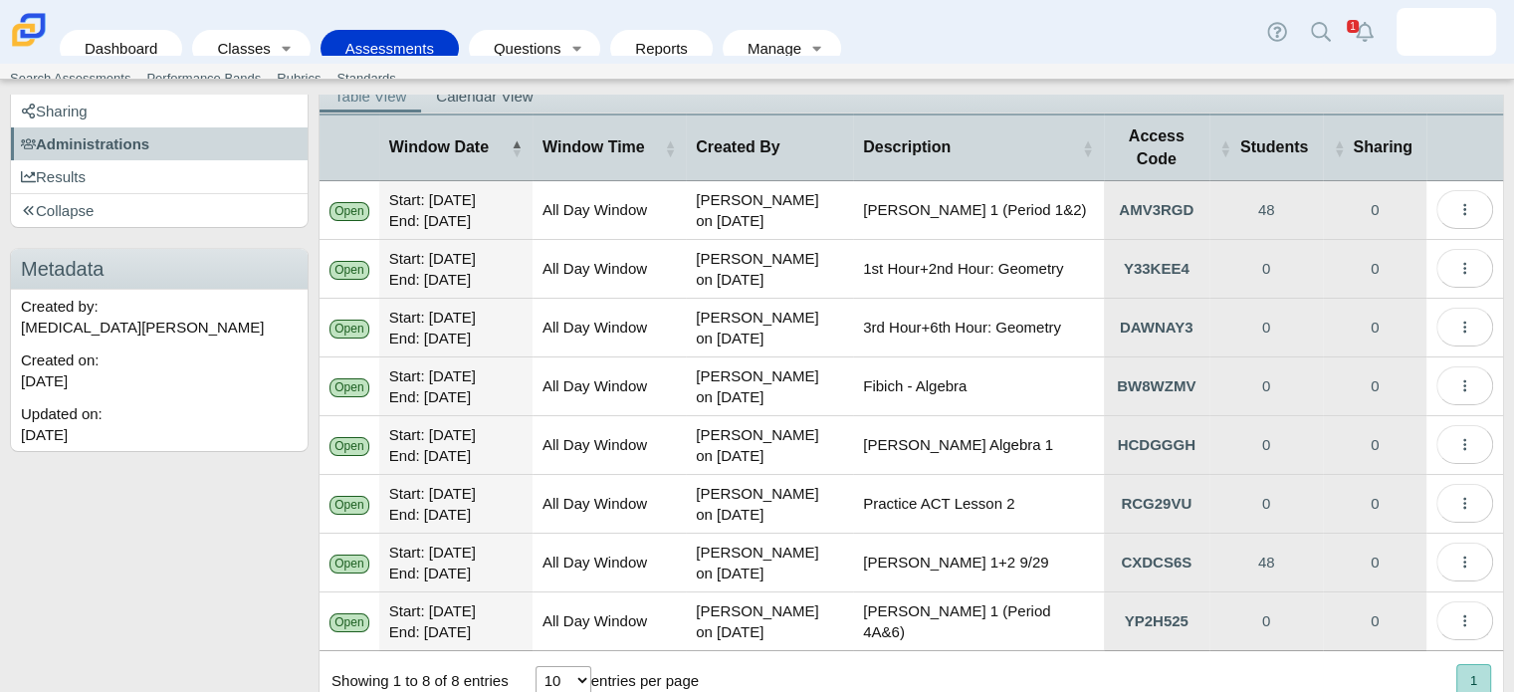
click at [1034, 39] on div "Dashboard Classes Active Classes Archived Classes Assessments Search Assessment…" at bounding box center [757, 32] width 1514 height 64
